Goal: Task Accomplishment & Management: Manage account settings

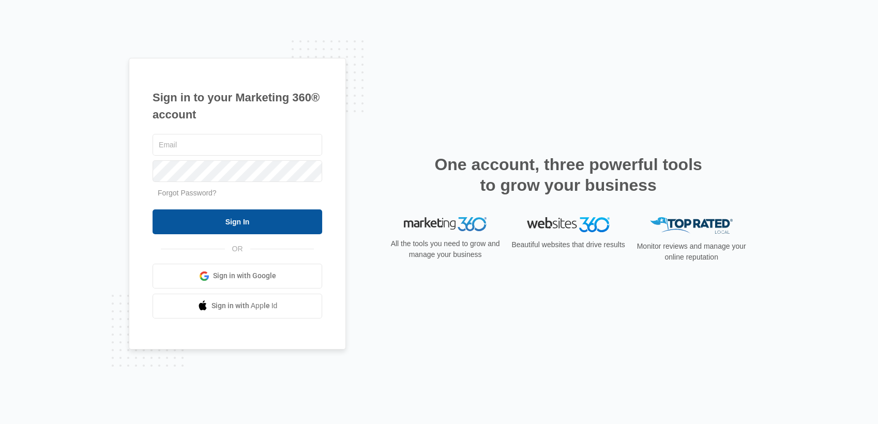
type input "[EMAIL_ADDRESS][DOMAIN_NAME]"
click at [274, 213] on input "Sign In" at bounding box center [237, 221] width 170 height 25
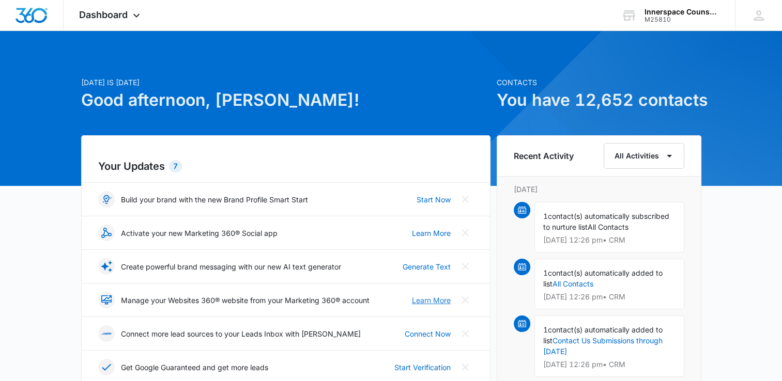
click at [426, 296] on link "Learn More" at bounding box center [431, 300] width 39 height 11
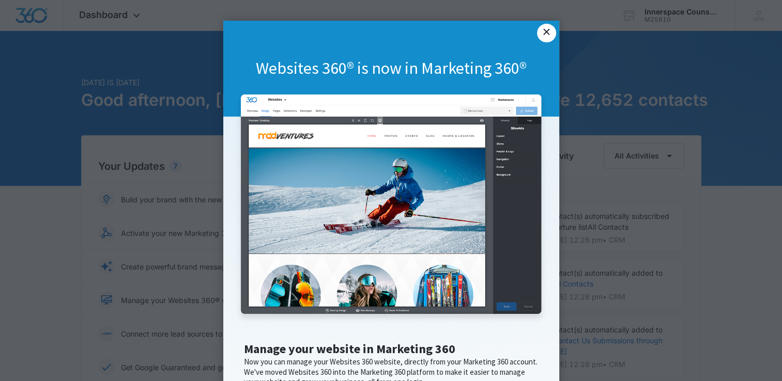
click at [543, 29] on link "×" at bounding box center [546, 33] width 19 height 19
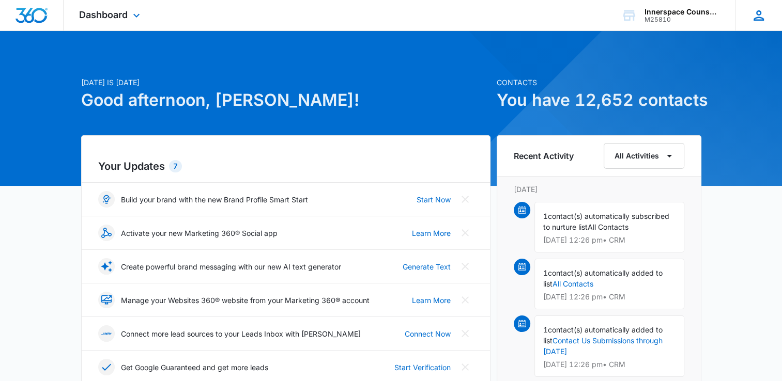
click at [757, 11] on icon at bounding box center [759, 15] width 10 height 10
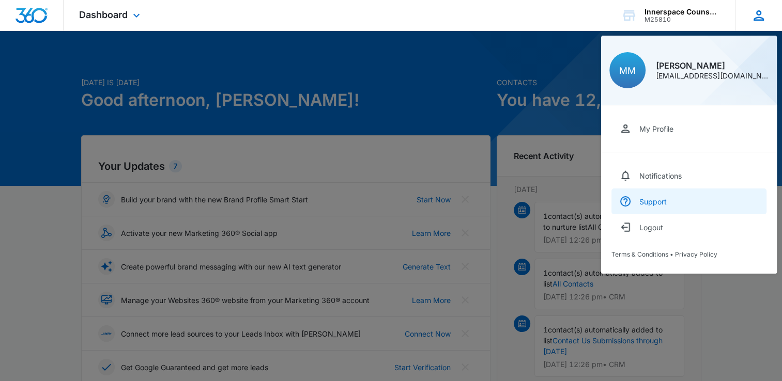
click at [639, 198] on div "Support" at bounding box center [652, 201] width 27 height 9
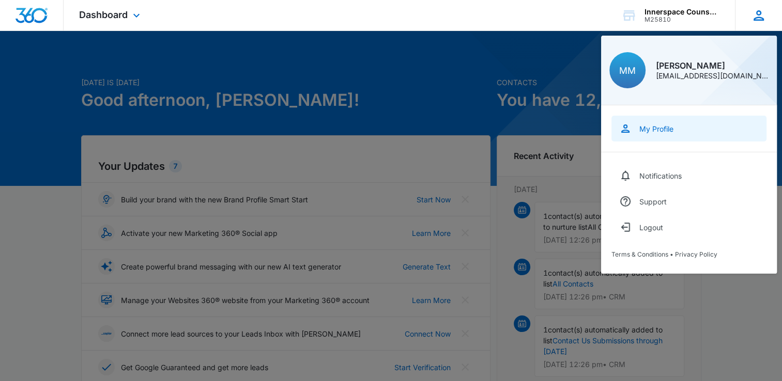
click at [652, 133] on div "My Profile" at bounding box center [656, 129] width 34 height 9
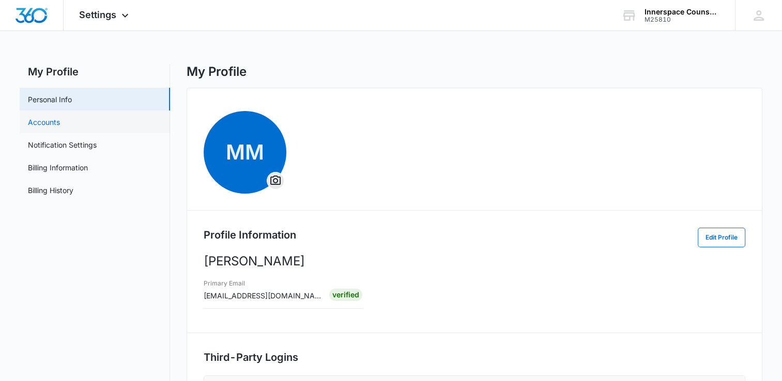
click at [60, 124] on link "Accounts" at bounding box center [44, 122] width 32 height 11
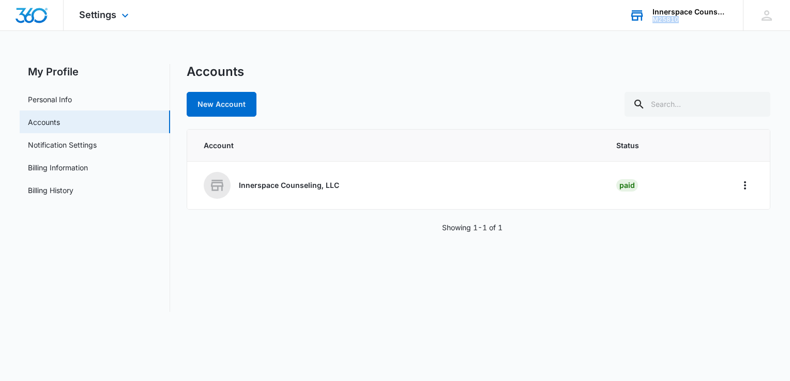
drag, startPoint x: 680, startPoint y: 19, endPoint x: 649, endPoint y: 21, distance: 31.1
click at [649, 21] on div "Innerspace Counseling, LLC M25810 Your Accounts View All" at bounding box center [678, 15] width 129 height 30
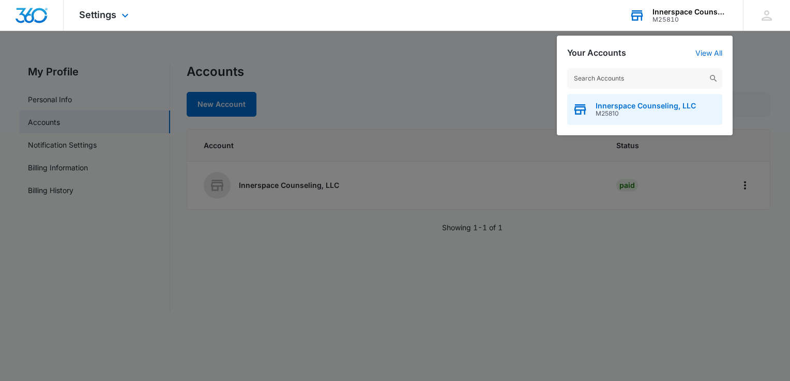
drag, startPoint x: 622, startPoint y: 115, endPoint x: 585, endPoint y: 114, distance: 37.2
click at [585, 114] on div "Innerspace Counseling, LLC M25810" at bounding box center [644, 109] width 155 height 31
